Goal: Information Seeking & Learning: Learn about a topic

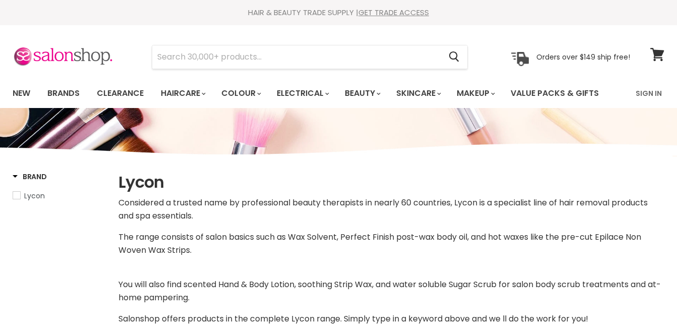
select select "manual"
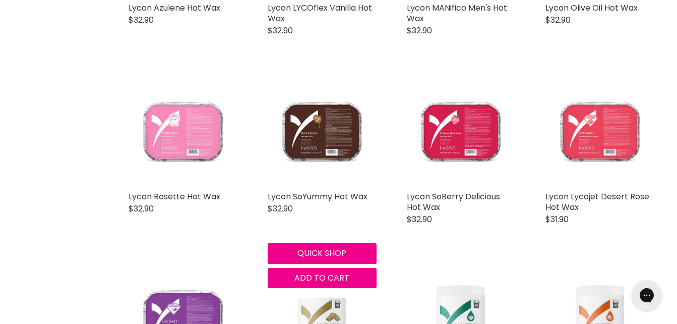
scroll to position [1065, 0]
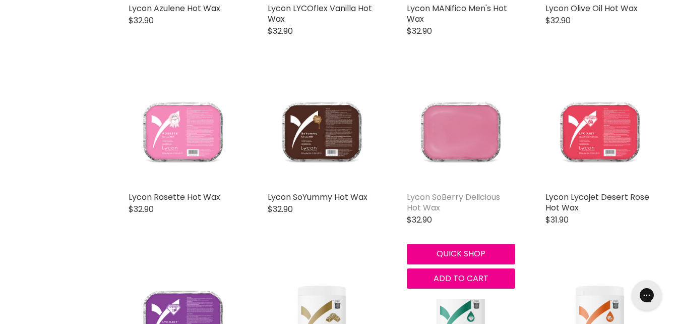
click at [467, 202] on link "Lycon SoBerry Delicious Hot Wax" at bounding box center [453, 202] width 93 height 22
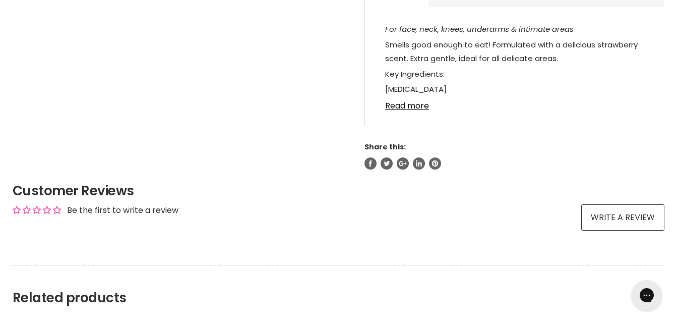
scroll to position [556, 0]
click at [420, 102] on link "Read more" at bounding box center [514, 102] width 259 height 15
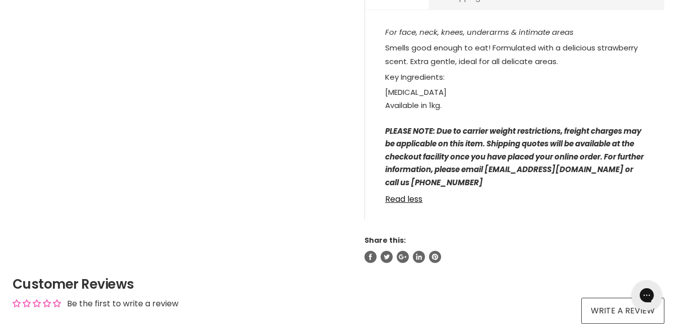
scroll to position [552, 0]
drag, startPoint x: 446, startPoint y: 93, endPoint x: 387, endPoint y: 94, distance: 59.0
click at [387, 94] on li "[MEDICAL_DATA]" at bounding box center [514, 92] width 259 height 13
copy li "[MEDICAL_DATA]"
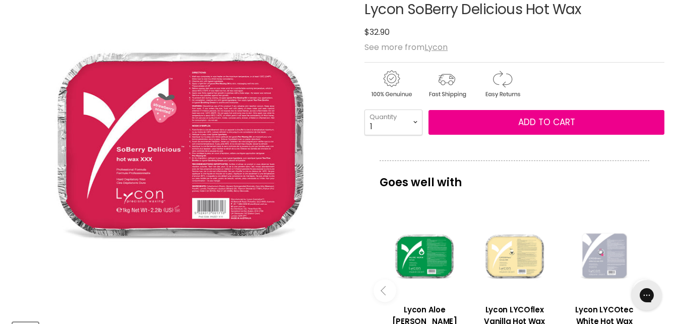
scroll to position [0, 0]
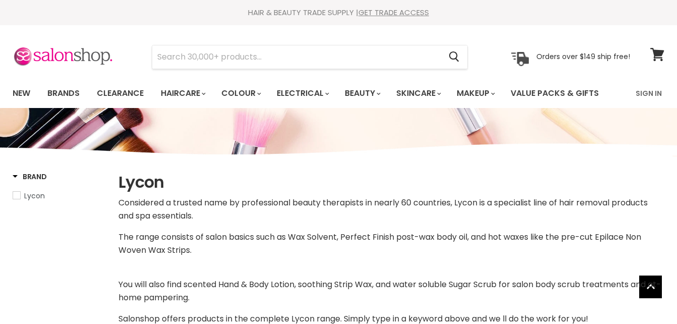
select select "manual"
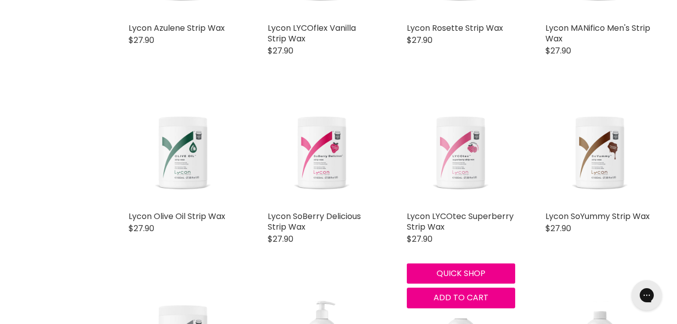
scroll to position [1611, 0]
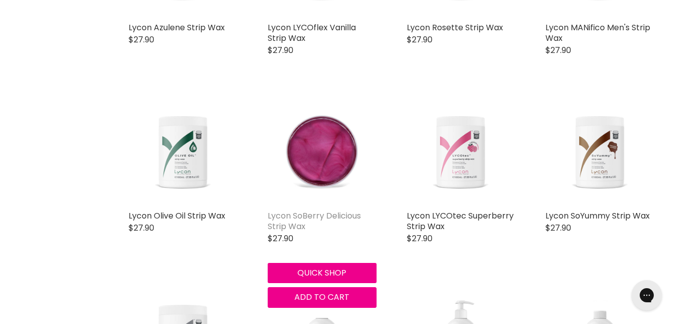
click at [328, 212] on link "Lycon SoBerry Delicious Strip Wax" at bounding box center [314, 221] width 93 height 22
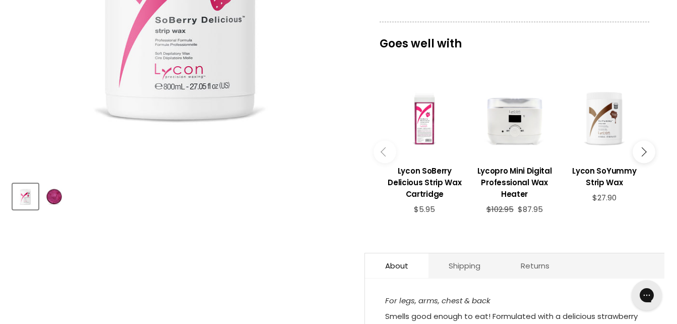
click at [420, 131] on div "View product:Lycon SoBerry Delicious Strip Wax Cartridge" at bounding box center [425, 118] width 80 height 80
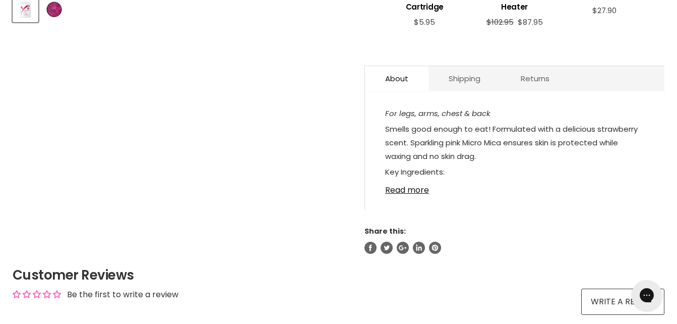
scroll to position [473, 0]
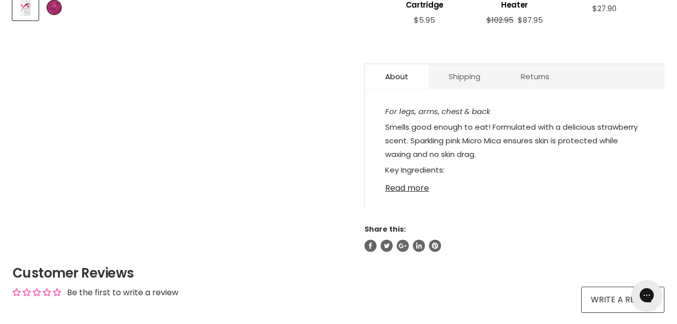
click at [423, 184] on link "Read more" at bounding box center [514, 185] width 259 height 15
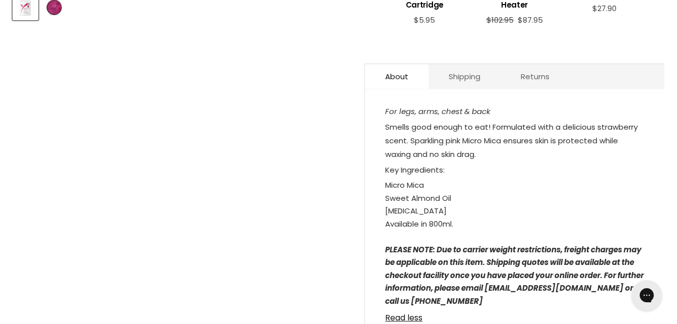
drag, startPoint x: 387, startPoint y: 186, endPoint x: 452, endPoint y: 213, distance: 70.5
click at [452, 213] on ul "Micro Mica Sweet Almond Oil [MEDICAL_DATA]" at bounding box center [514, 198] width 259 height 39
copy ul "Micro Mica Sweet Almond Oil [MEDICAL_DATA]"
